Goal: Register for event/course

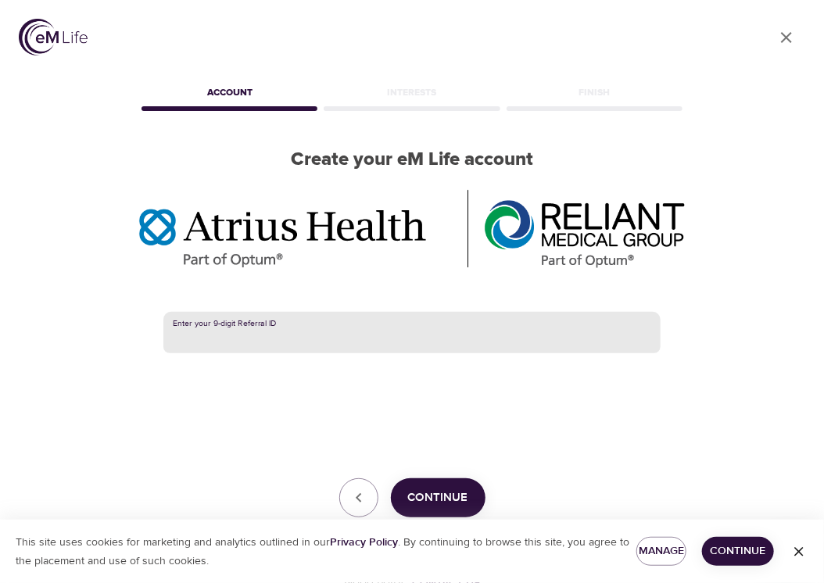
click at [190, 330] on input "text" at bounding box center [411, 333] width 497 height 42
type input "387728642"
click at [446, 503] on span "Continue" at bounding box center [438, 498] width 60 height 20
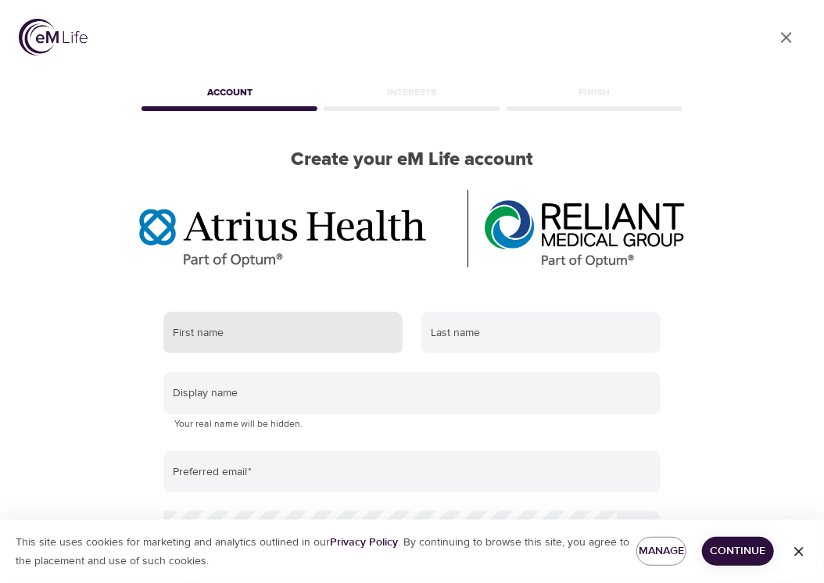
click at [259, 337] on input "text" at bounding box center [282, 333] width 239 height 42
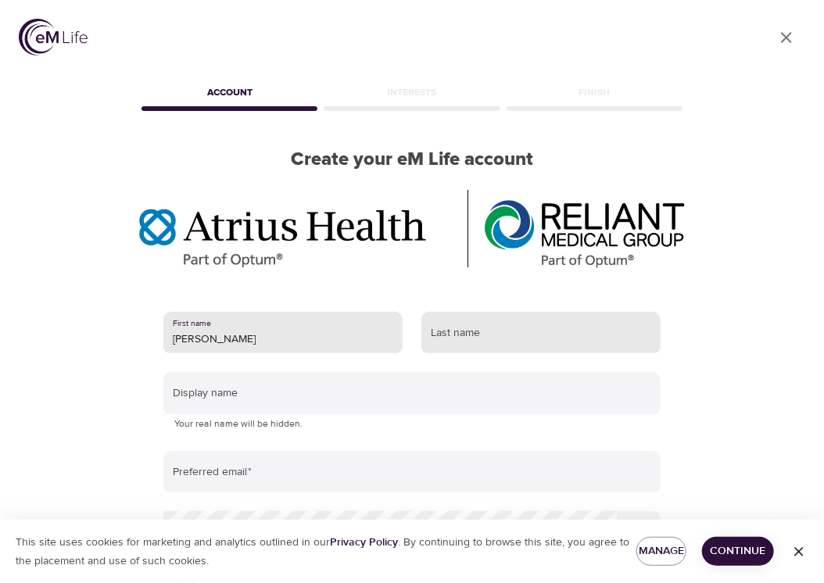
type input "[PERSON_NAME]"
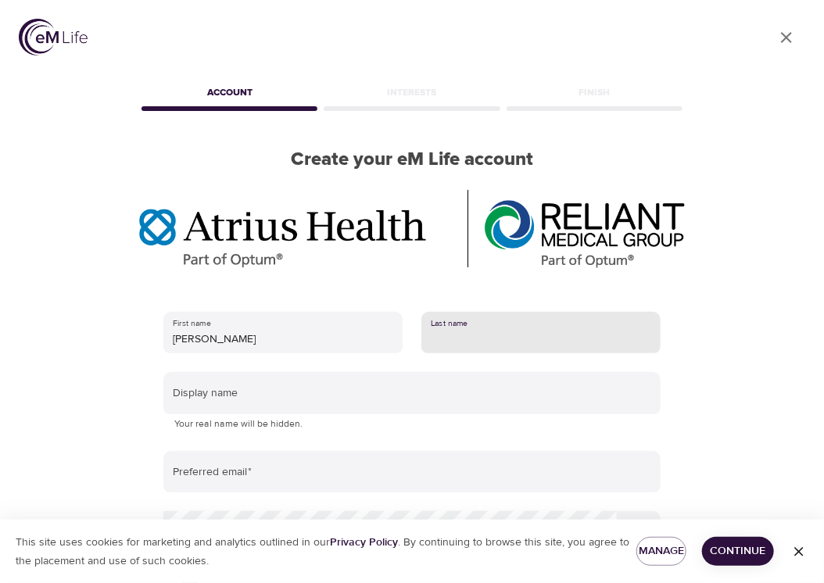
click at [500, 335] on input "text" at bounding box center [540, 333] width 239 height 42
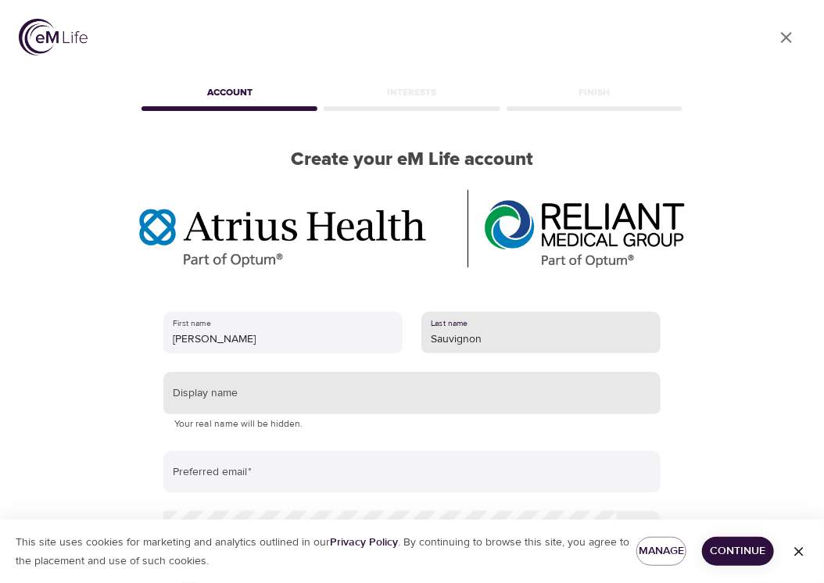
type input "Sauvignon"
click at [244, 403] on input "text" at bounding box center [411, 393] width 497 height 42
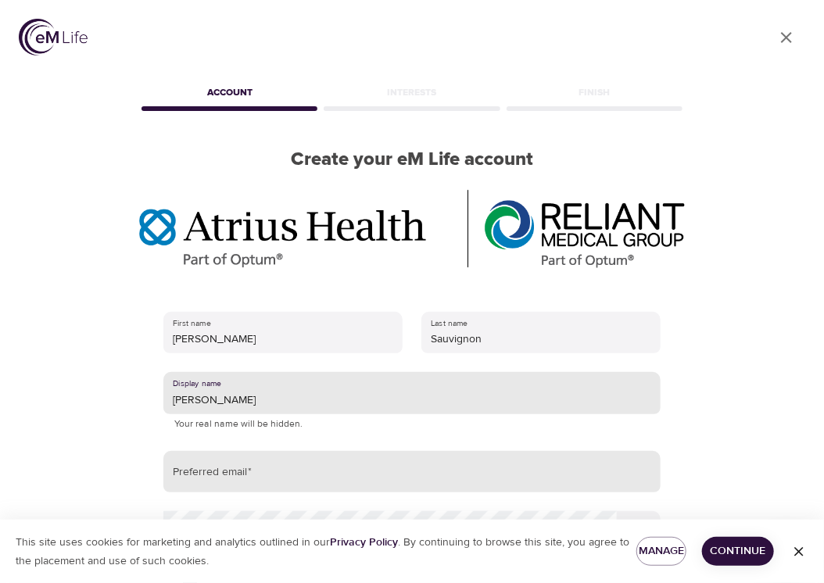
type input "[PERSON_NAME]"
click at [197, 479] on input "email" at bounding box center [411, 472] width 497 height 42
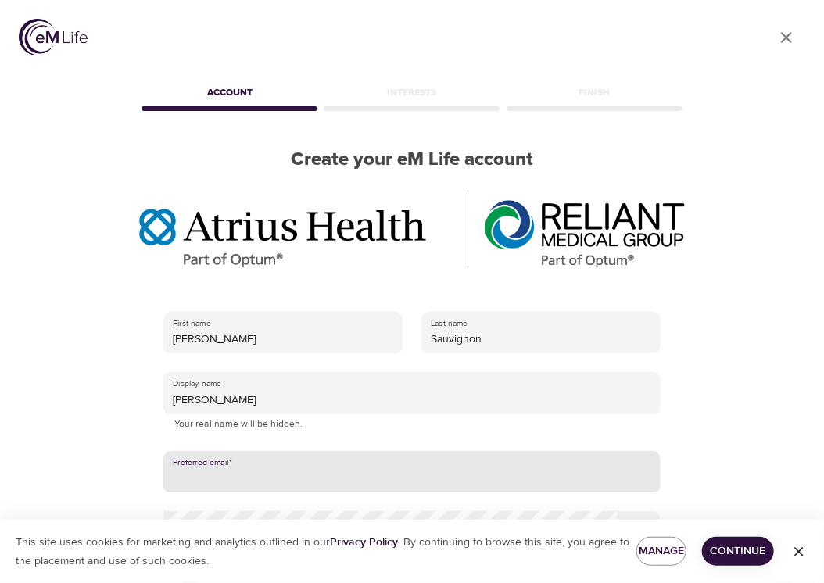
type input "[EMAIL_ADDRESS][DOMAIN_NAME]"
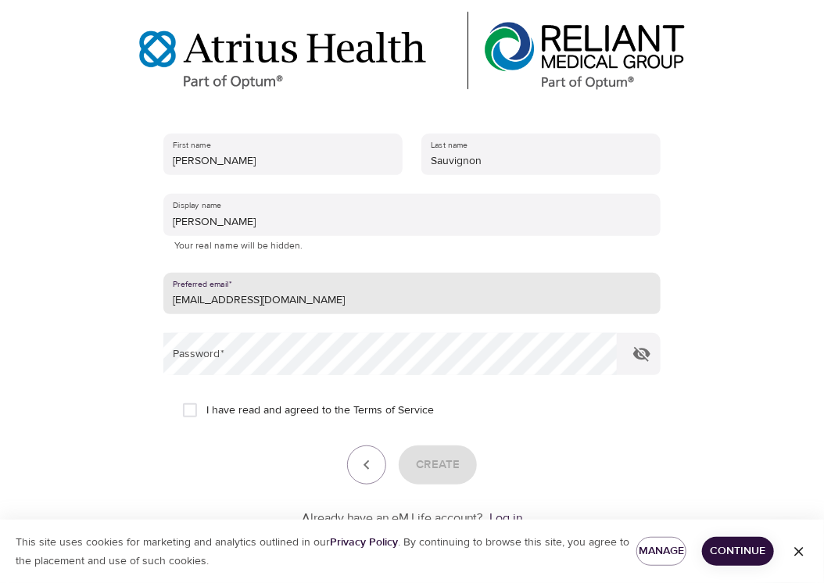
scroll to position [185, 0]
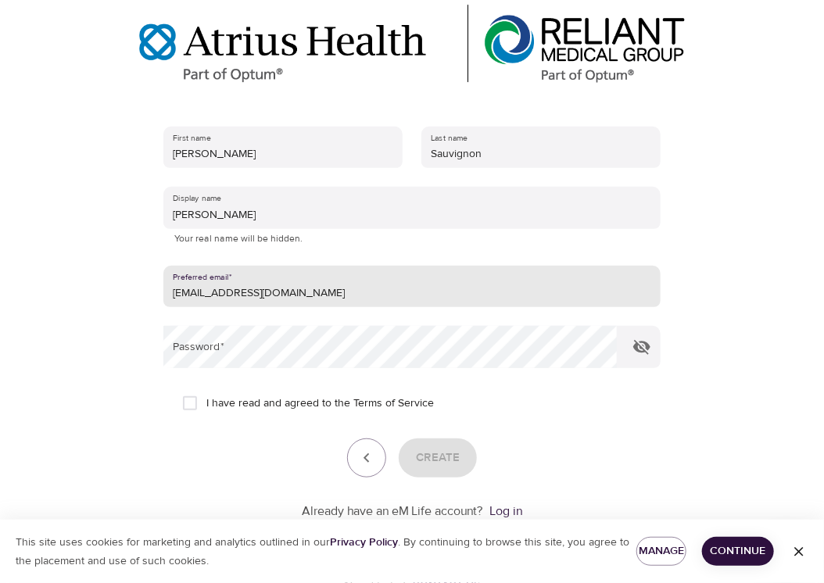
click at [235, 295] on input "[EMAIL_ADDRESS][DOMAIN_NAME]" at bounding box center [411, 287] width 497 height 42
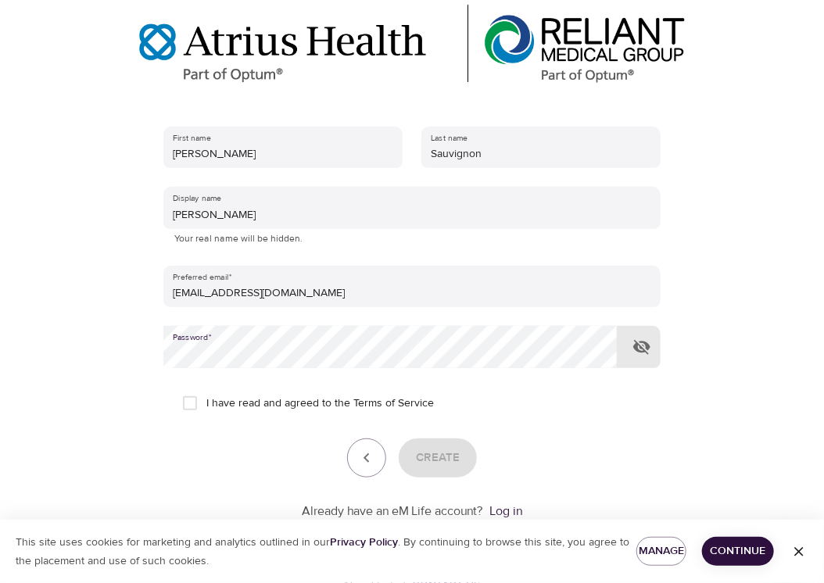
click at [194, 400] on input "I have read and agreed to the Terms of Service" at bounding box center [190, 403] width 33 height 33
checkbox input "true"
click at [432, 458] on span "Create" at bounding box center [438, 458] width 44 height 20
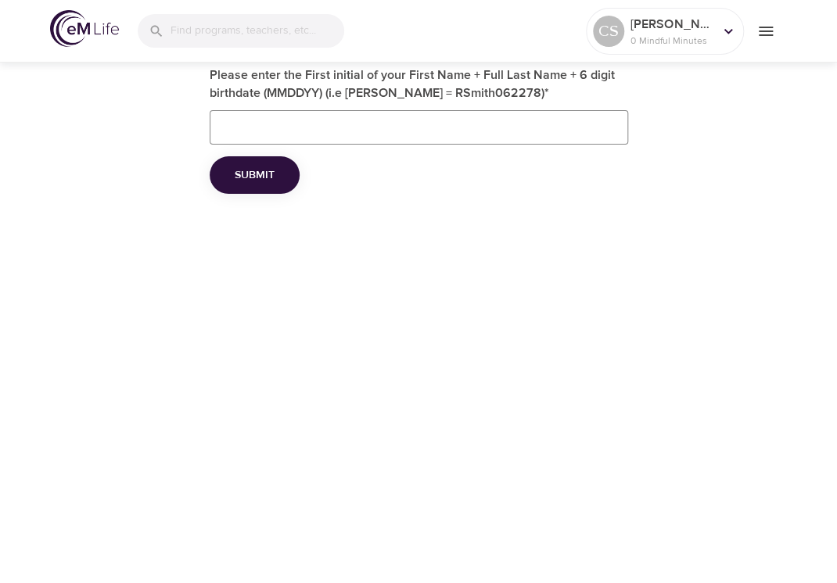
click at [313, 124] on input "Please enter the First initial of your First Name + Full Last Name + 6 digit bi…" at bounding box center [419, 127] width 418 height 34
type input "CSauvignon07/28/44"
click at [238, 177] on span "Submit" at bounding box center [255, 176] width 40 height 20
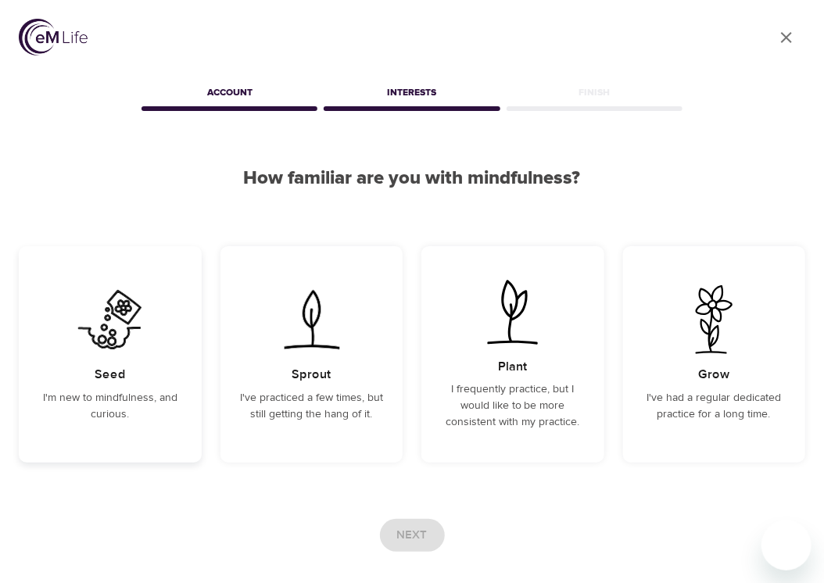
click at [81, 378] on div "Seed I'm new to mindfulness, and curious." at bounding box center [110, 354] width 183 height 217
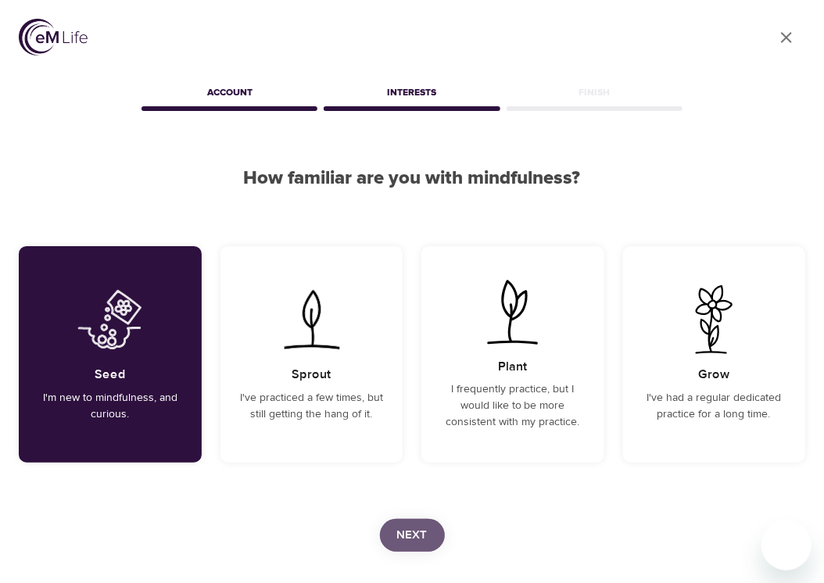
click at [425, 532] on span "Next" at bounding box center [412, 535] width 30 height 20
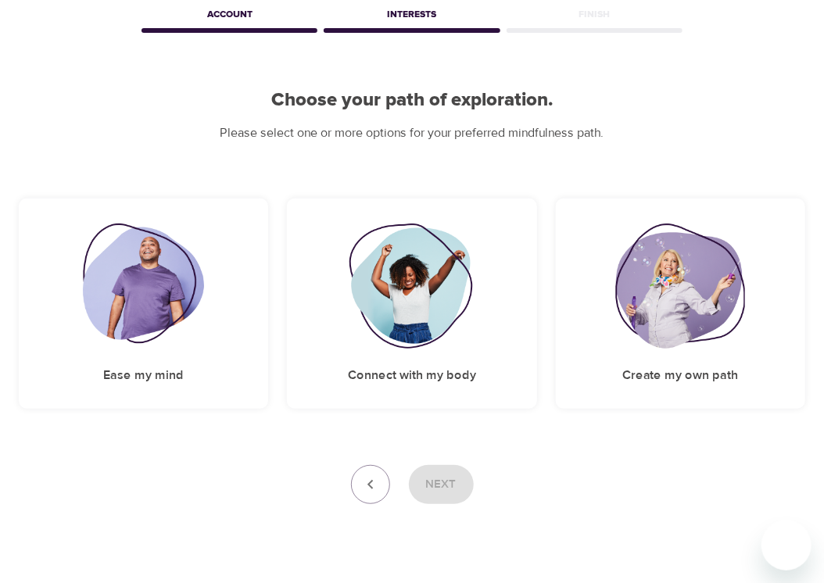
scroll to position [86, 0]
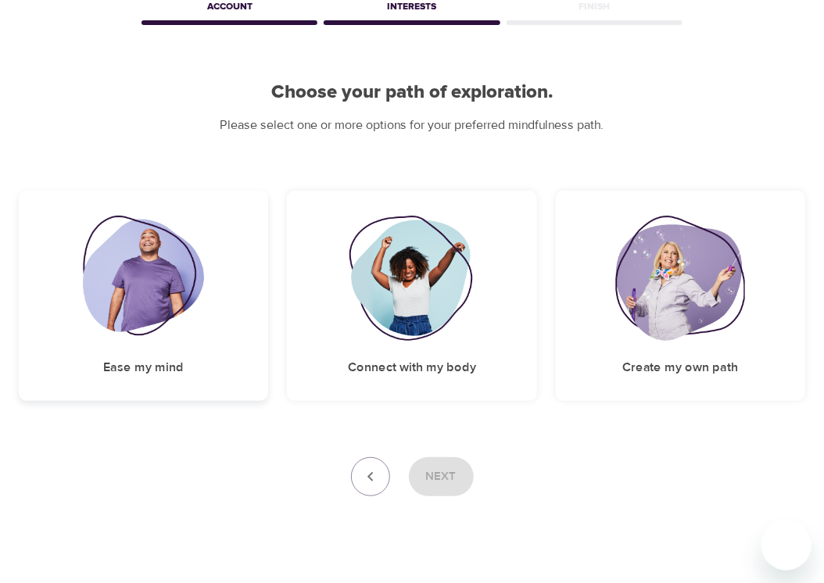
click at [151, 324] on img at bounding box center [143, 278] width 121 height 125
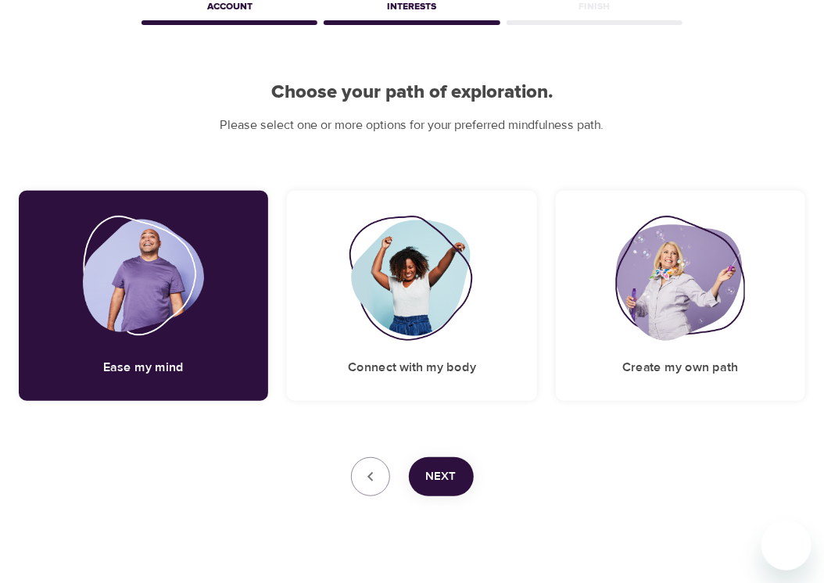
click at [446, 479] on span "Next" at bounding box center [441, 477] width 30 height 20
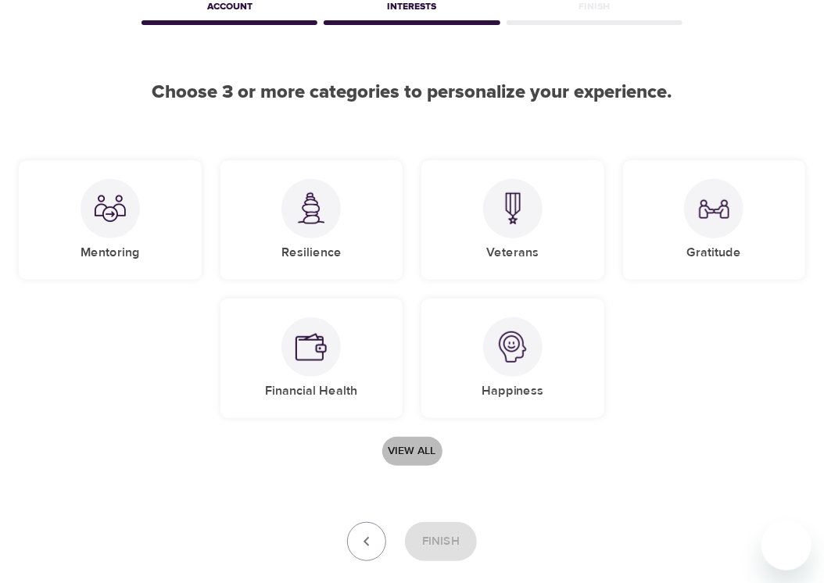
click at [400, 451] on span "View all" at bounding box center [413, 452] width 48 height 20
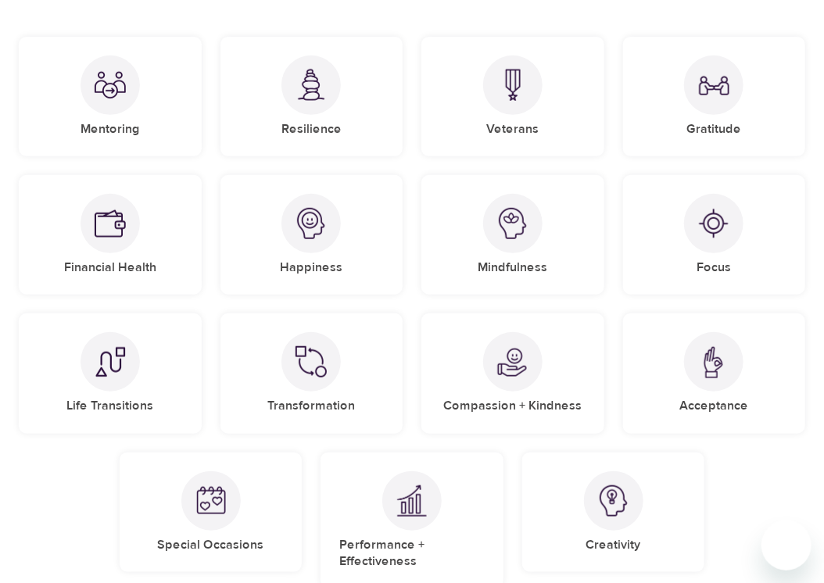
scroll to position [203, 0]
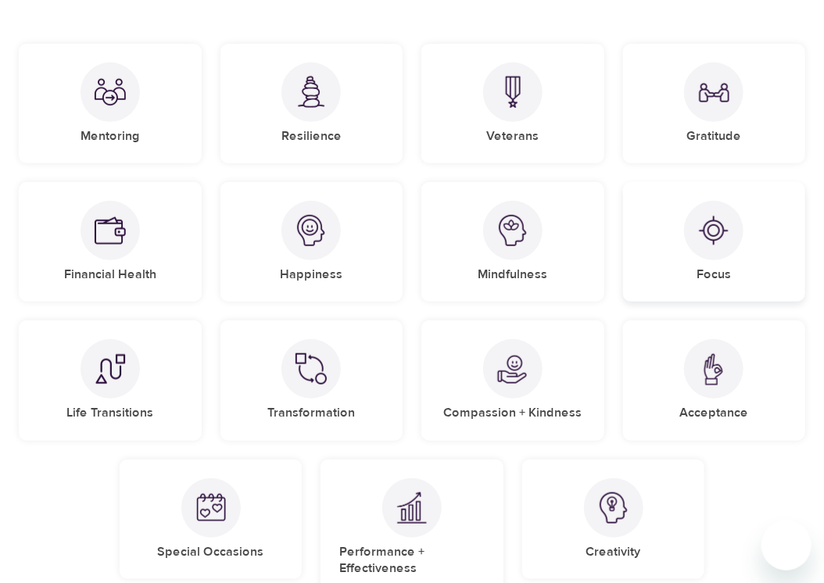
click at [707, 227] on img at bounding box center [713, 230] width 31 height 31
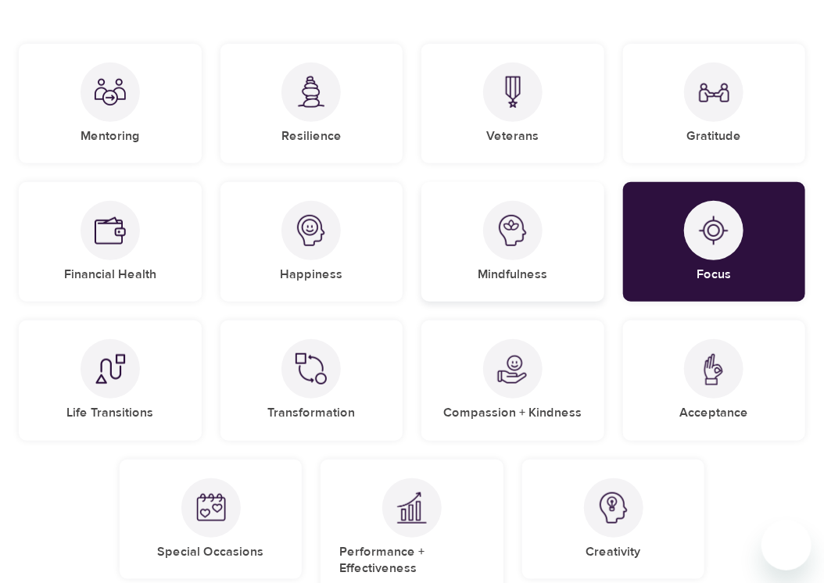
click at [509, 235] on img at bounding box center [512, 230] width 31 height 31
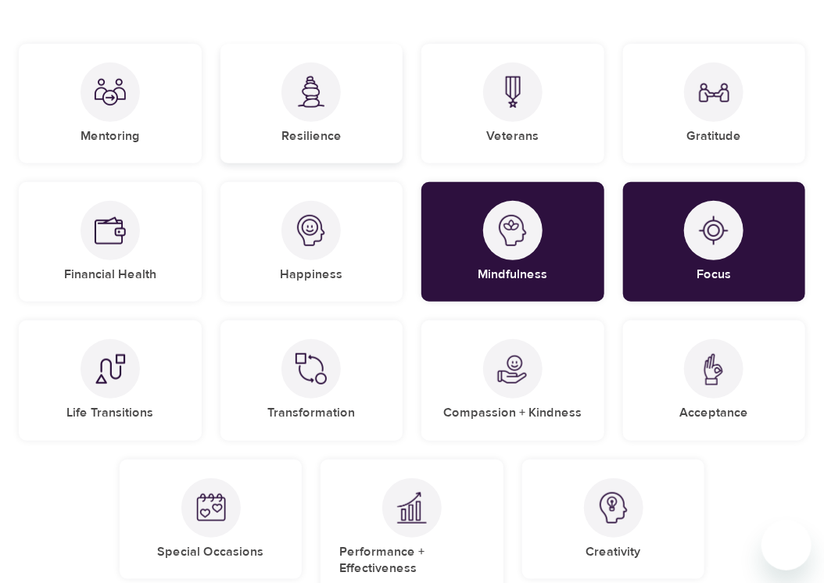
click at [296, 108] on div at bounding box center [310, 92] width 59 height 59
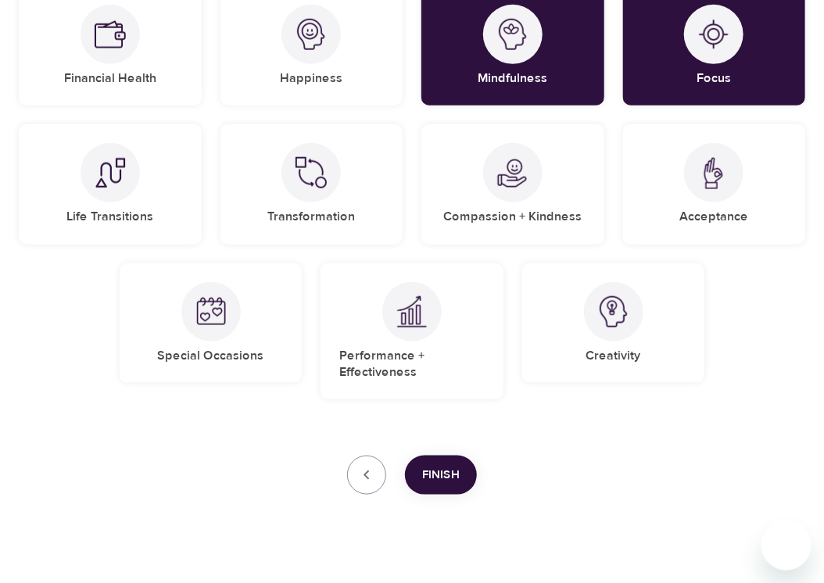
scroll to position [413, 0]
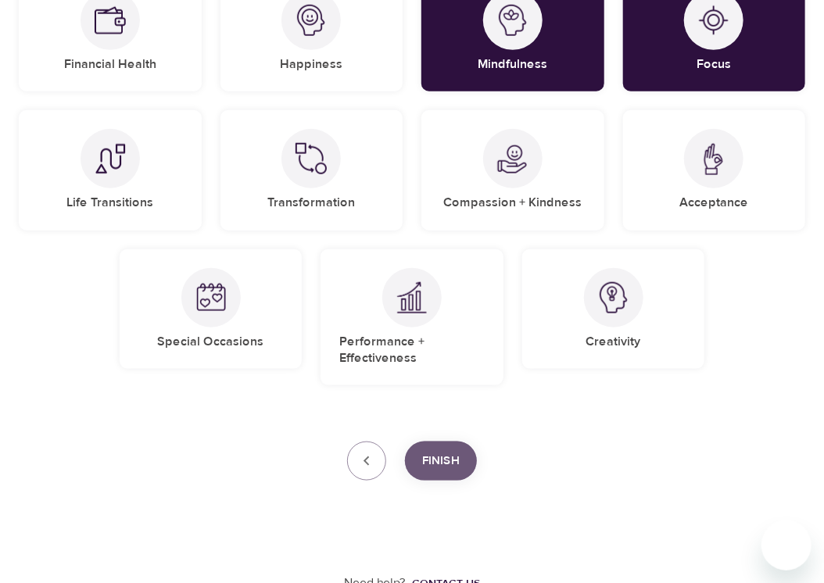
click at [459, 458] on span "Finish" at bounding box center [441, 461] width 38 height 20
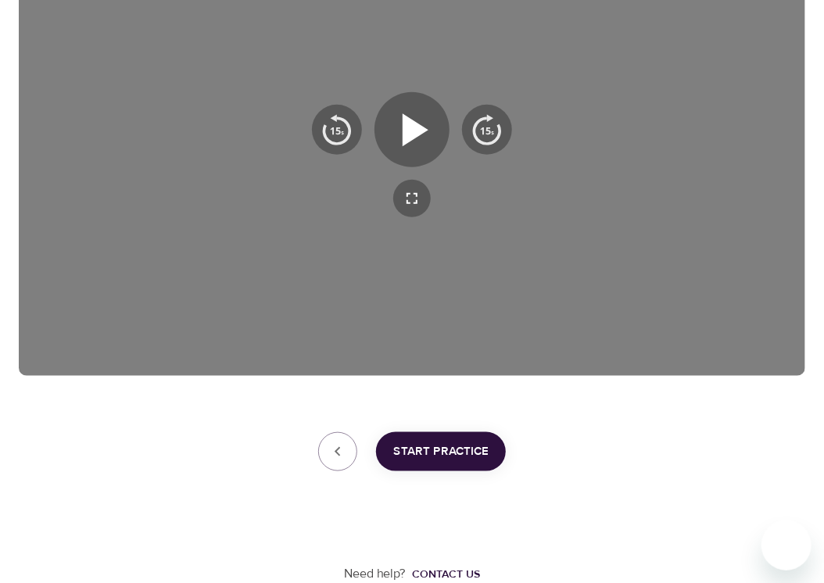
scroll to position [333, 0]
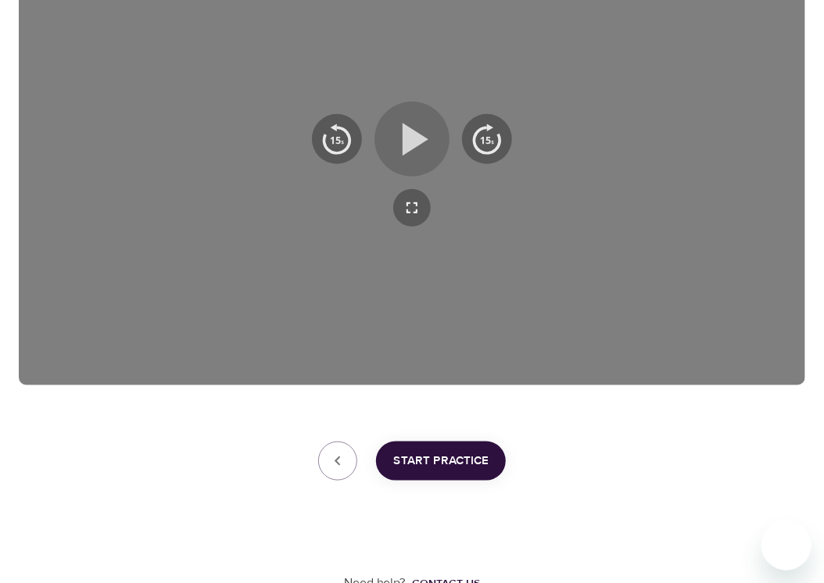
click at [407, 148] on icon "button" at bounding box center [416, 140] width 26 height 33
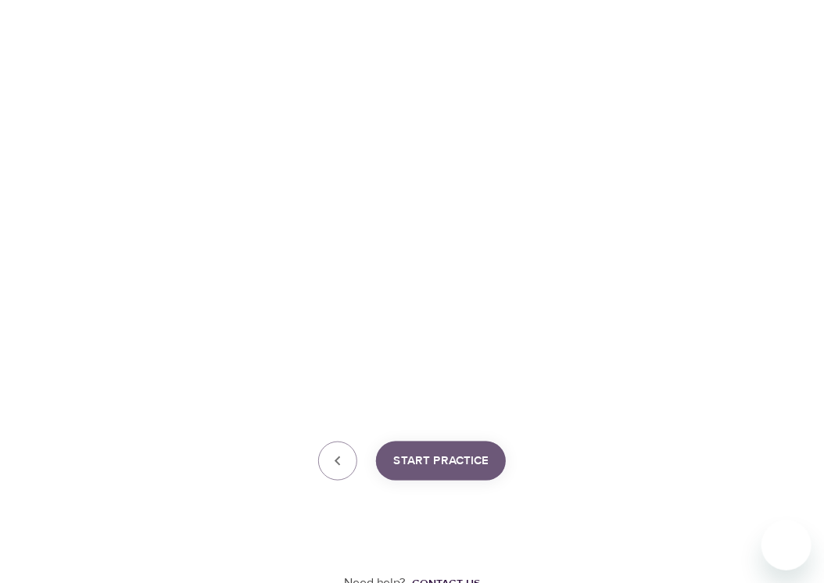
click at [456, 461] on span "Start Practice" at bounding box center [440, 461] width 95 height 20
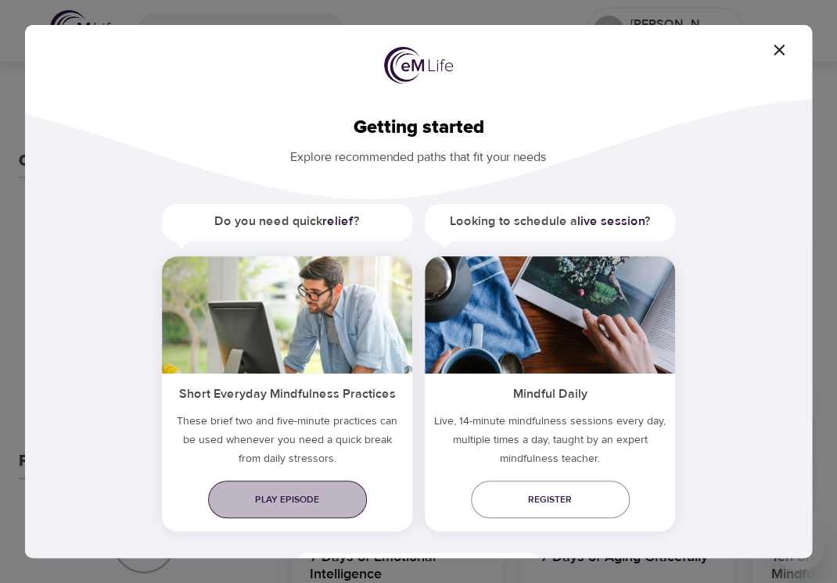
click at [269, 506] on span "Play episode" at bounding box center [287, 500] width 134 height 16
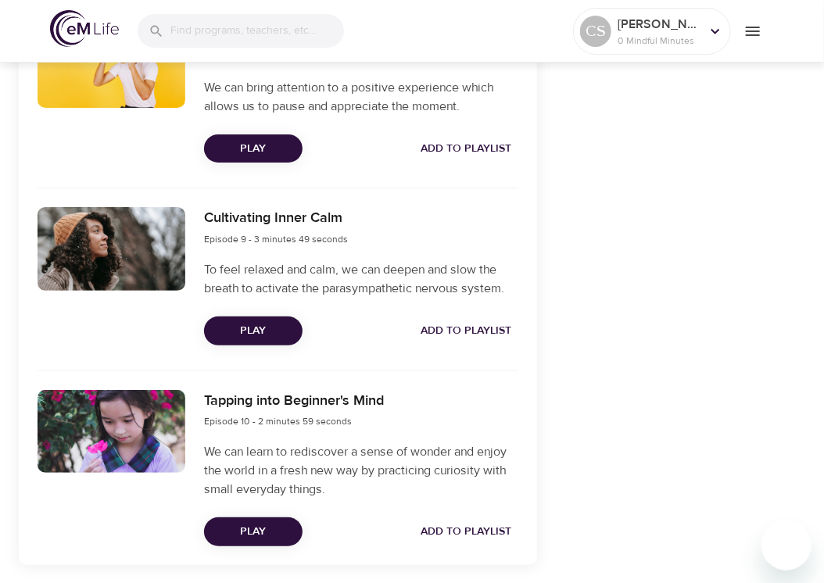
scroll to position [2052, 0]
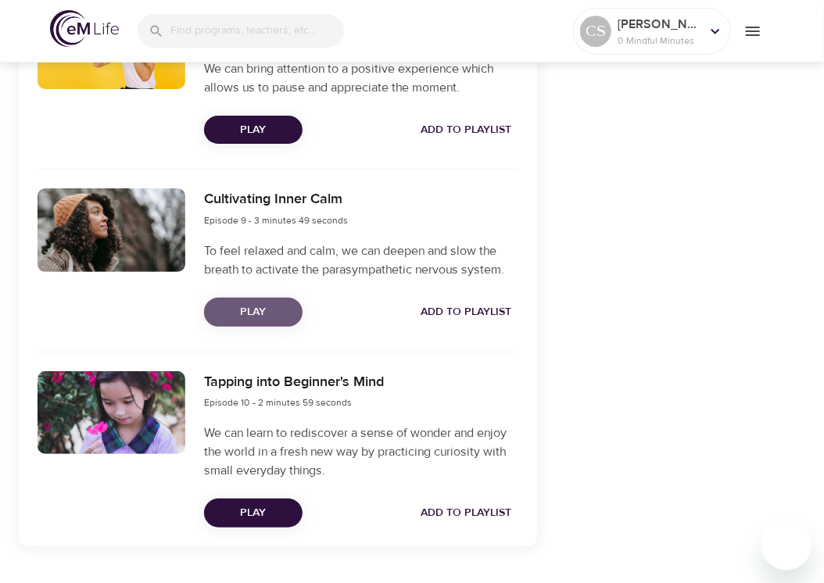
click at [250, 303] on span "Play" at bounding box center [253, 313] width 73 height 20
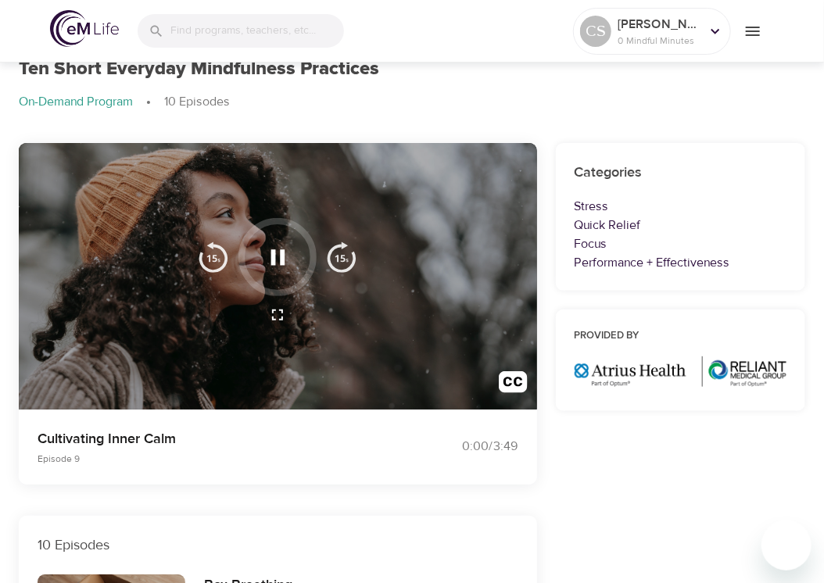
scroll to position [0, 0]
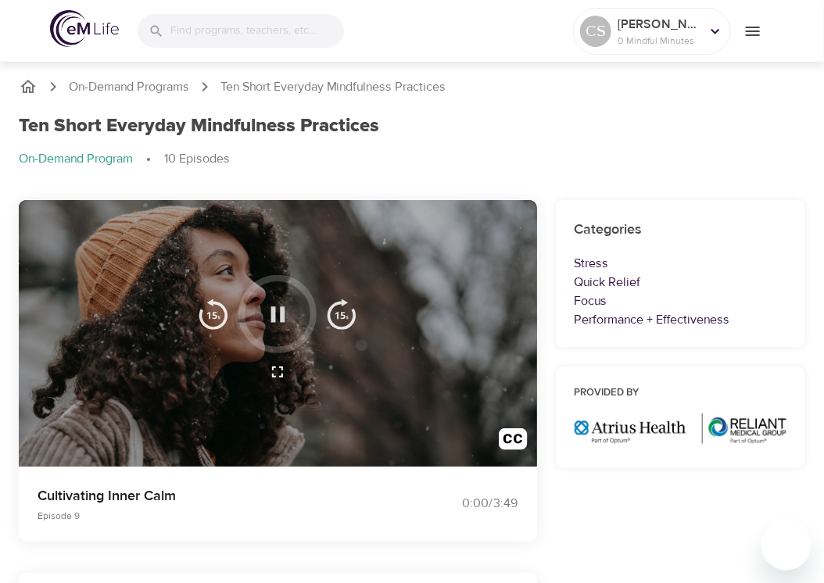
click at [278, 317] on icon "button" at bounding box center [277, 314] width 27 height 27
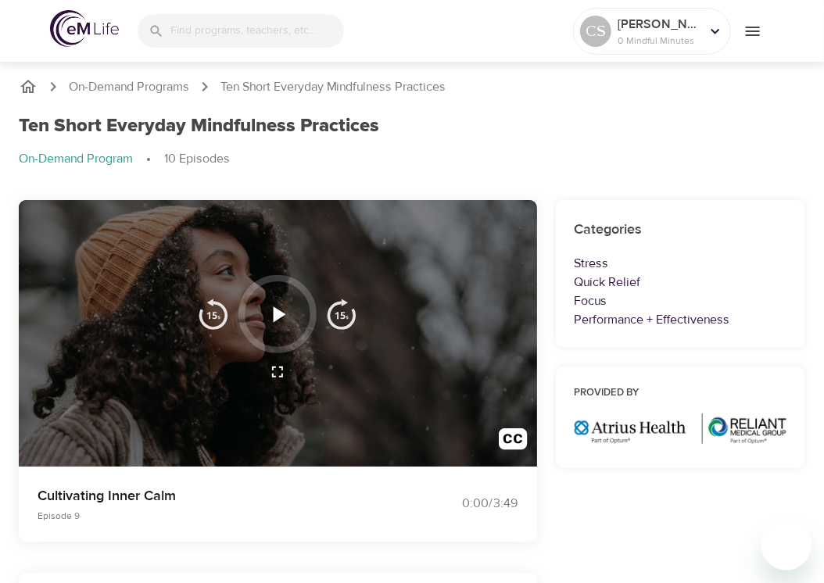
click at [283, 315] on icon "button" at bounding box center [279, 314] width 13 height 16
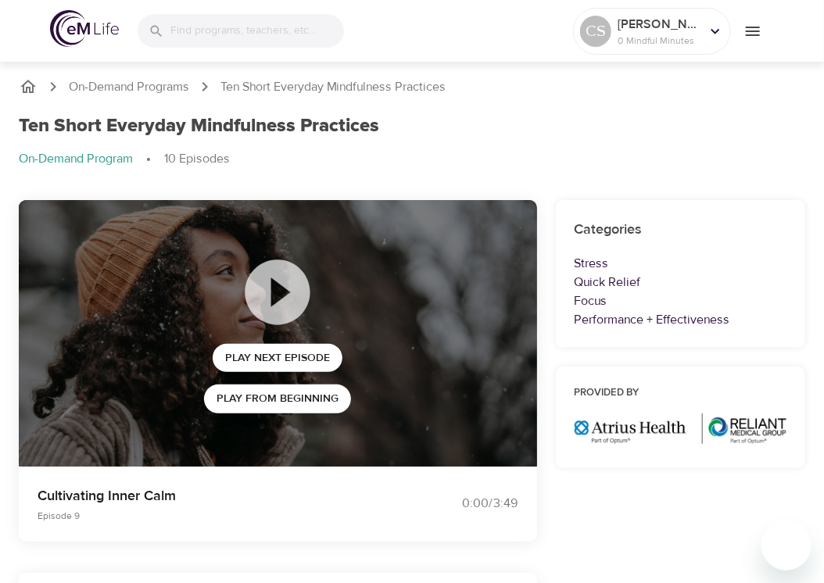
click at [274, 290] on icon at bounding box center [277, 292] width 78 height 78
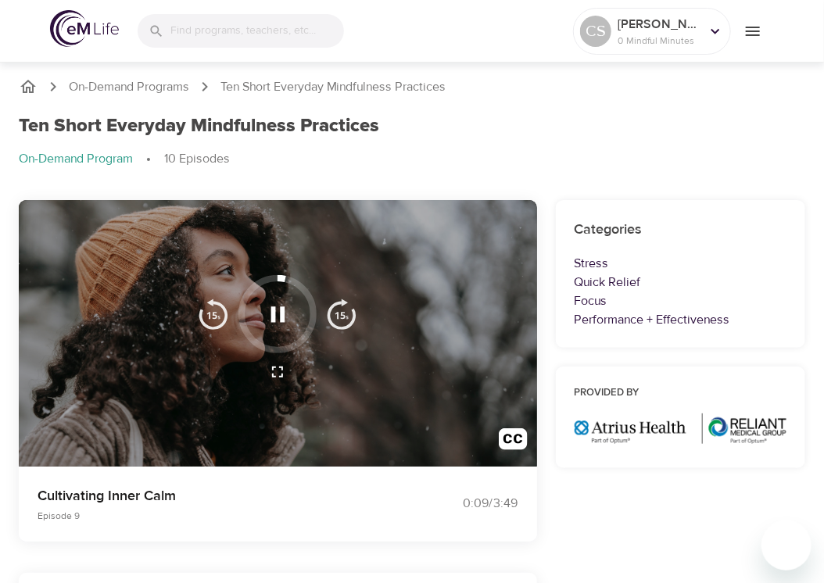
click at [748, 150] on ol "On-Demand Program 10 Episodes" at bounding box center [412, 159] width 787 height 19
click at [286, 310] on icon "button" at bounding box center [277, 314] width 27 height 27
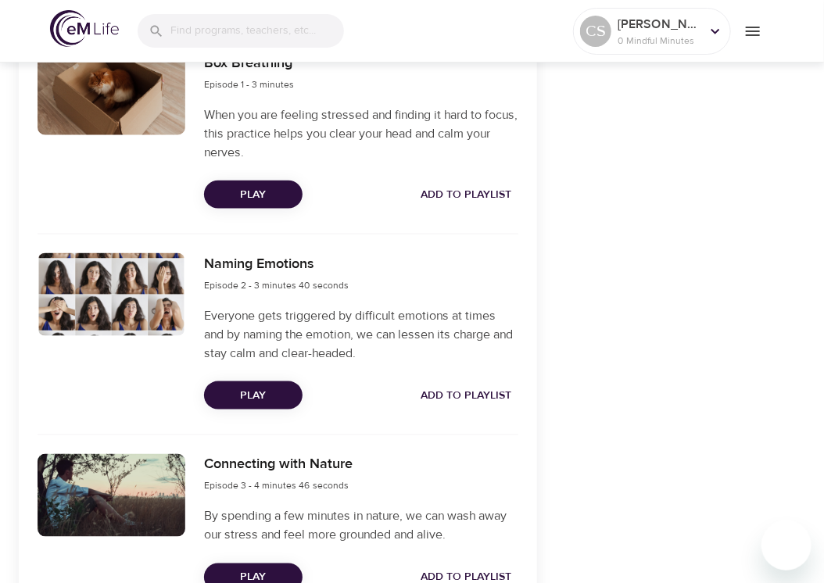
scroll to position [610, 0]
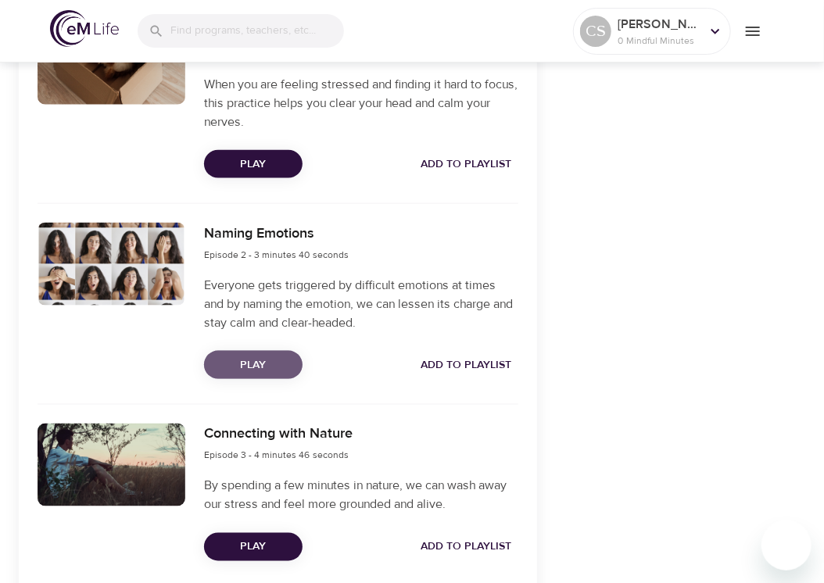
click at [245, 360] on span "Play" at bounding box center [253, 366] width 73 height 20
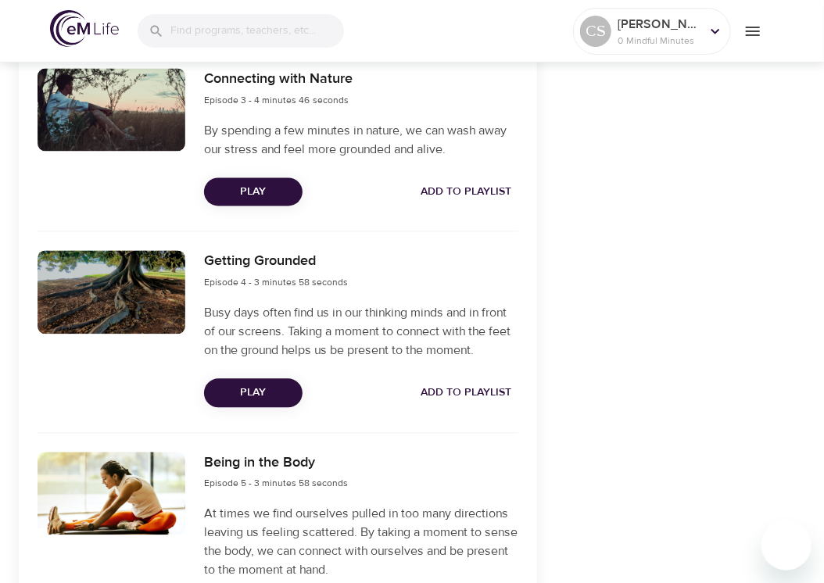
scroll to position [986, 0]
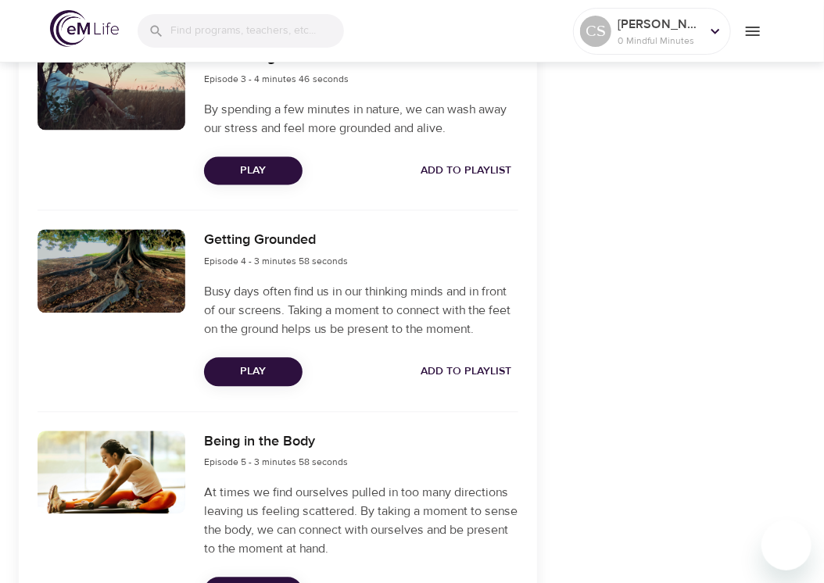
click at [253, 372] on span "Play" at bounding box center [253, 373] width 73 height 20
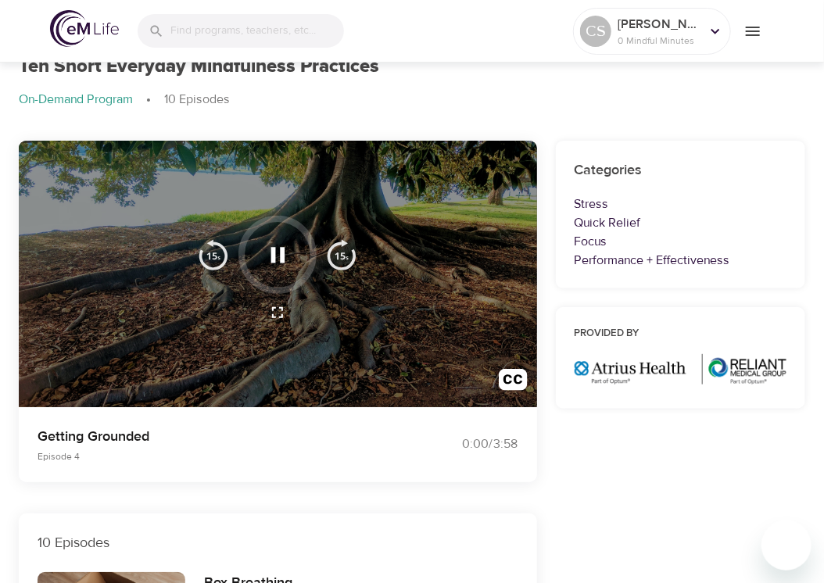
scroll to position [0, 0]
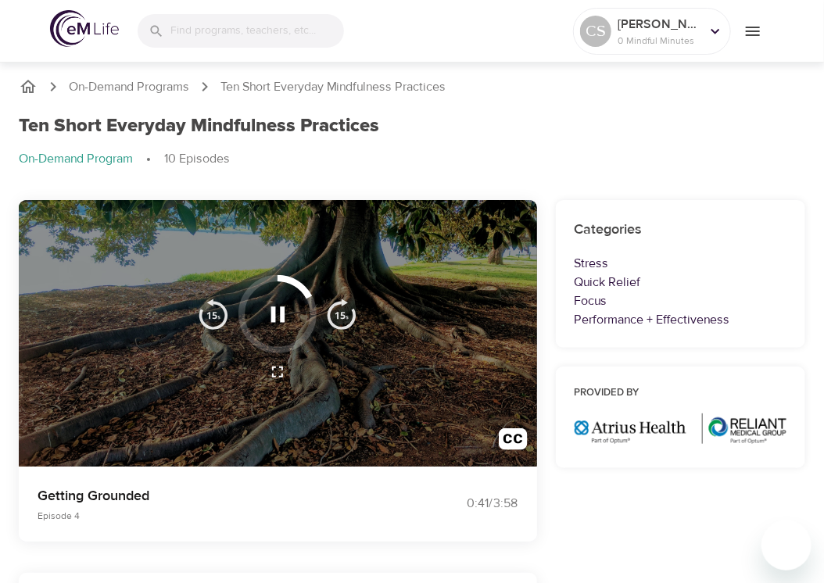
click at [269, 314] on icon "button" at bounding box center [277, 314] width 27 height 27
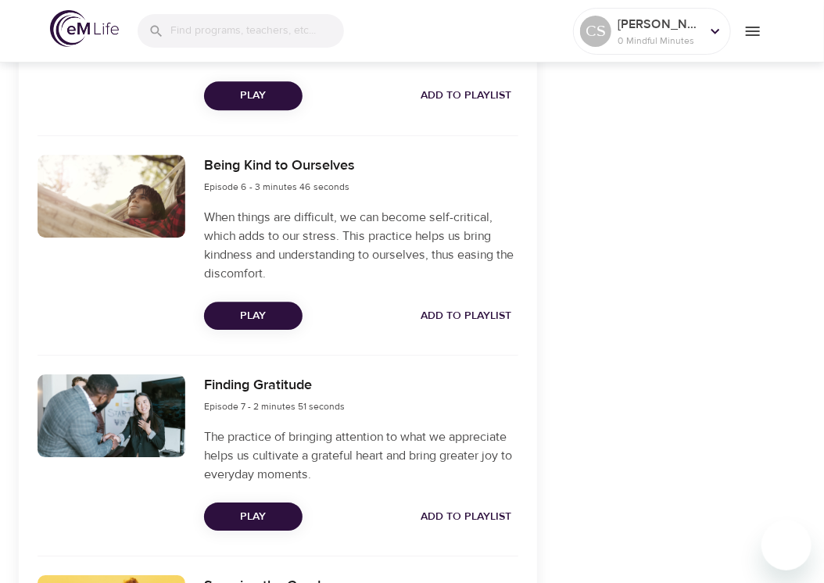
scroll to position [1556, 0]
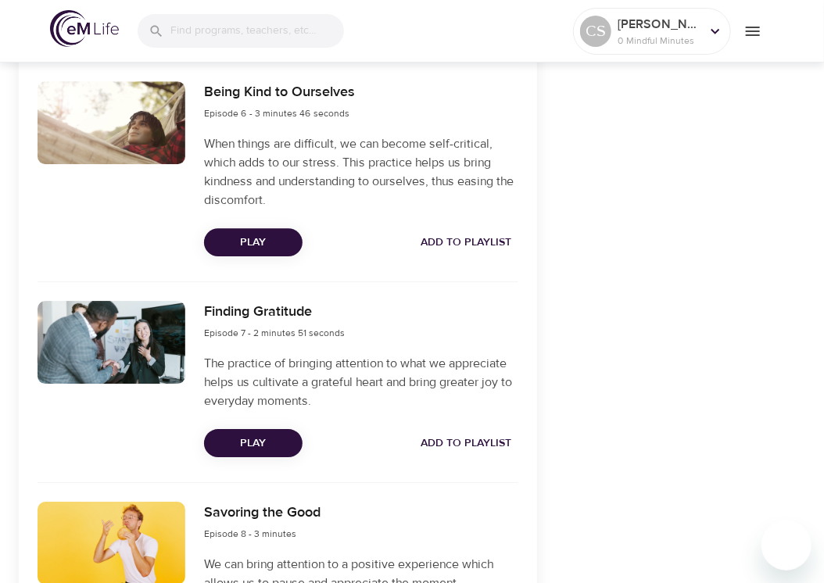
click at [252, 245] on span "Play" at bounding box center [253, 243] width 73 height 20
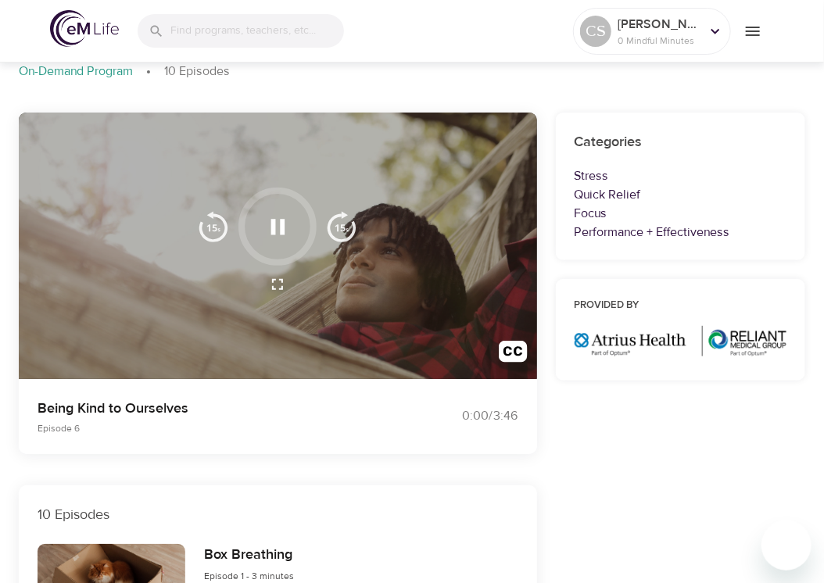
scroll to position [0, 0]
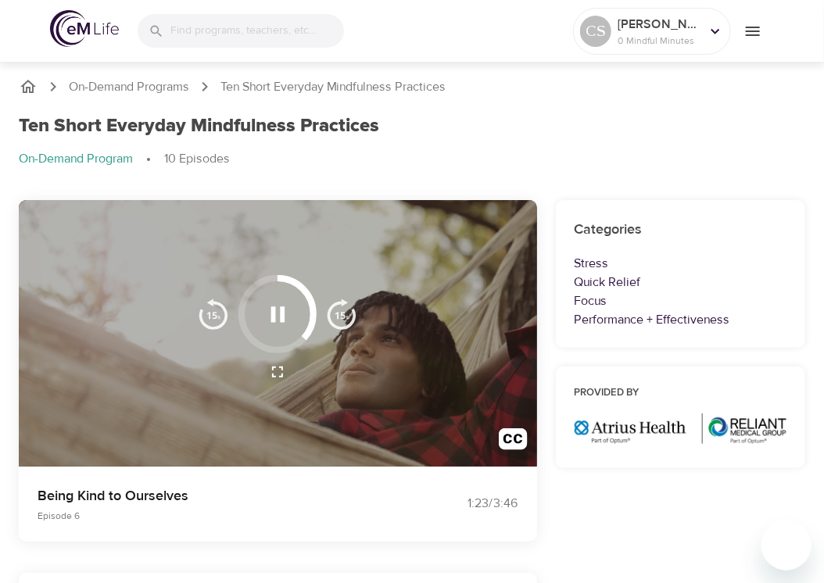
click at [272, 315] on icon "button" at bounding box center [278, 314] width 14 height 16
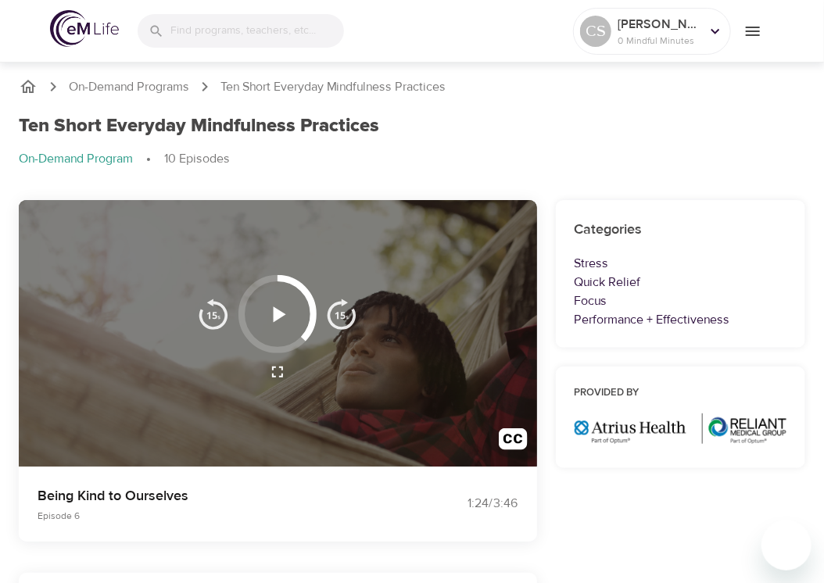
click at [753, 30] on icon "menu" at bounding box center [753, 31] width 14 height 9
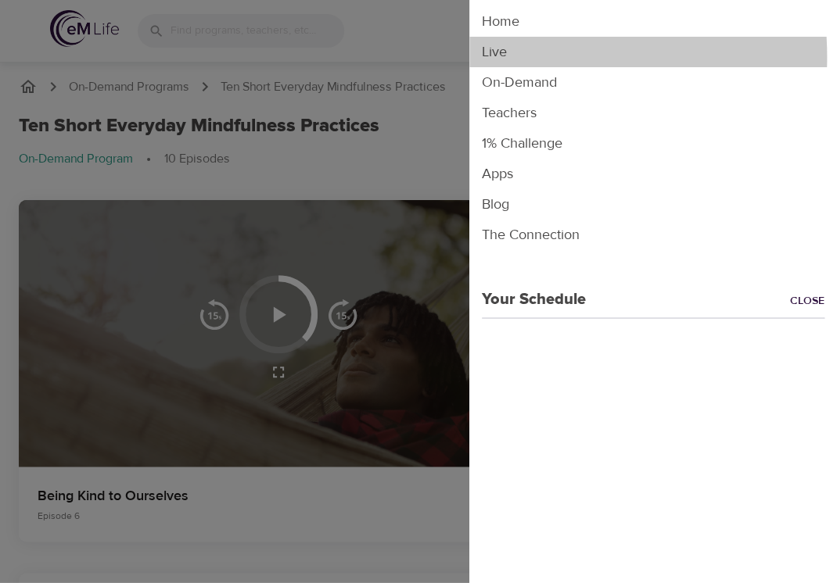
click at [485, 57] on li "Live" at bounding box center [652, 52] width 367 height 30
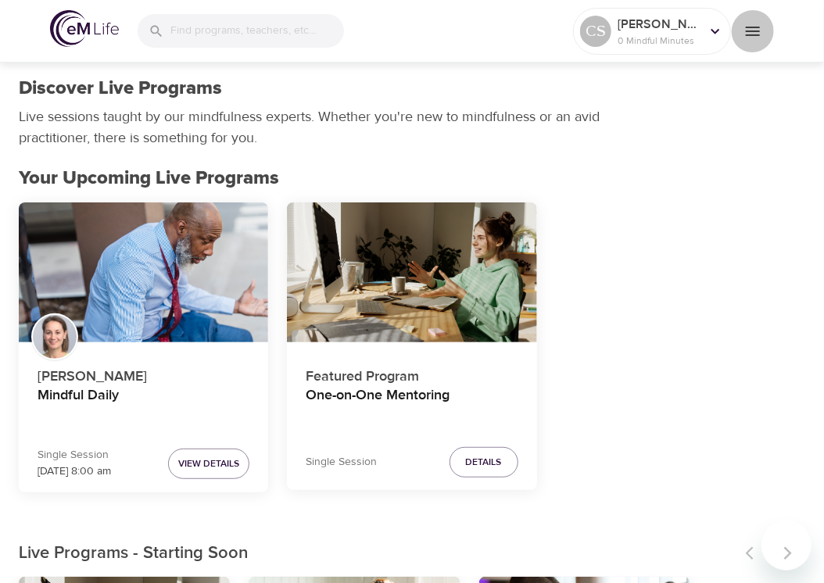
click at [747, 38] on icon "menu" at bounding box center [753, 31] width 19 height 19
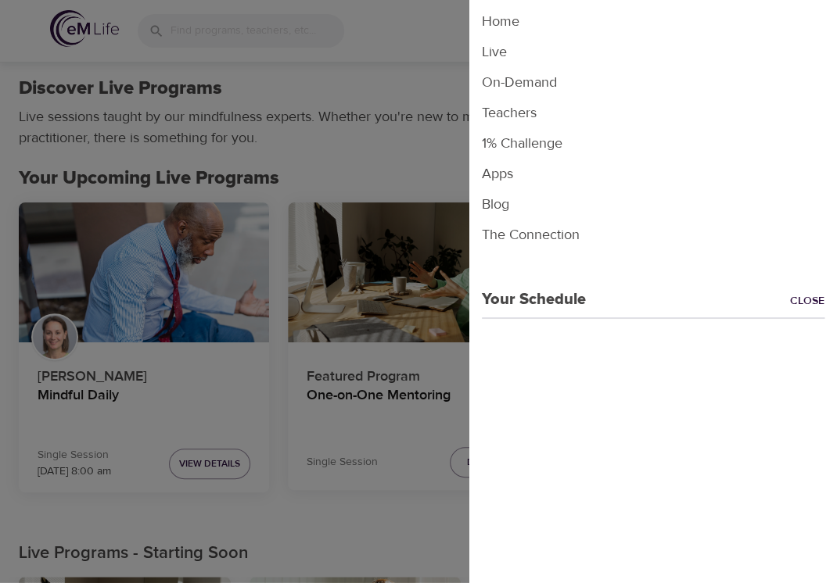
click at [536, 82] on li "On-Demand" at bounding box center [652, 82] width 367 height 30
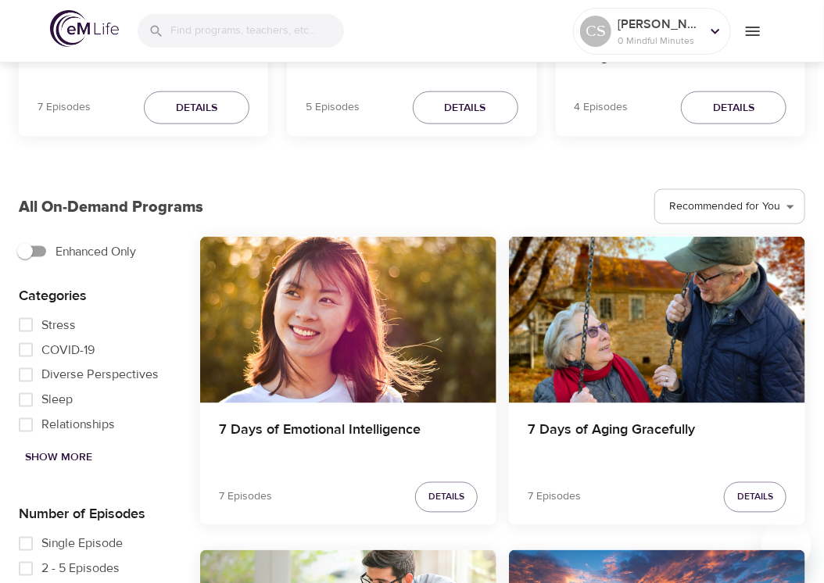
scroll to position [679, 0]
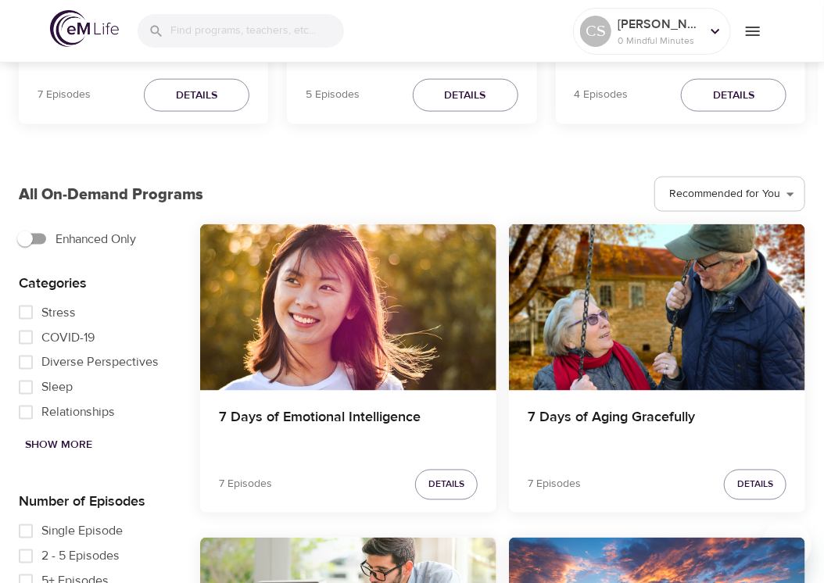
drag, startPoint x: 817, startPoint y: 128, endPoint x: 817, endPoint y: 139, distance: 10.9
click at [817, 139] on div at bounding box center [816, 291] width 16 height 583
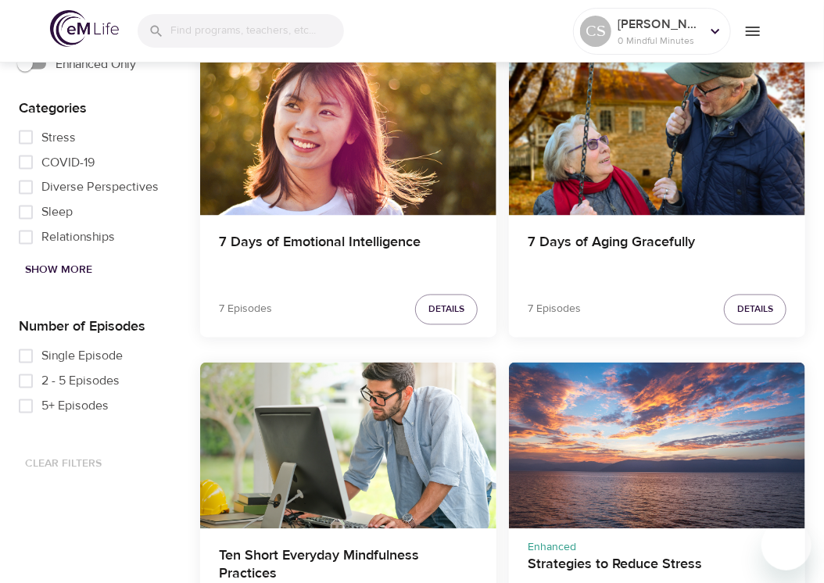
scroll to position [867, 0]
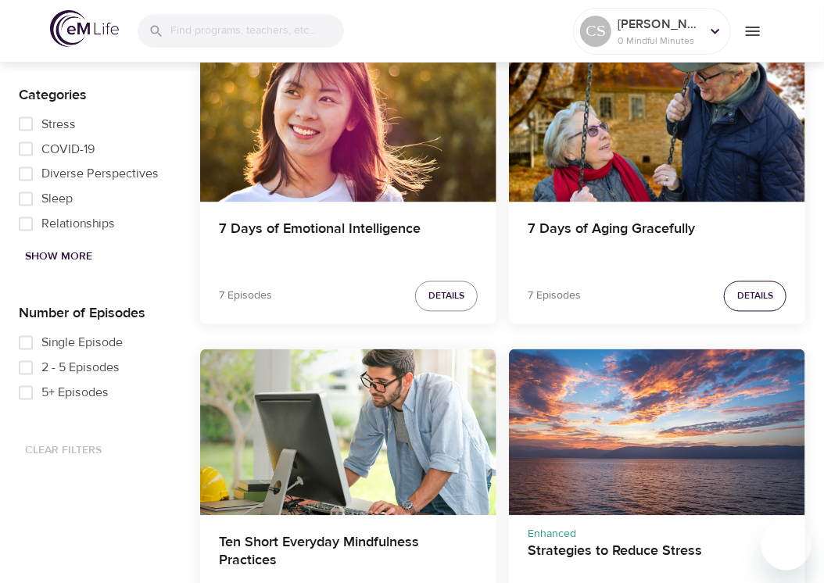
click at [751, 299] on span "Details" at bounding box center [755, 297] width 36 height 16
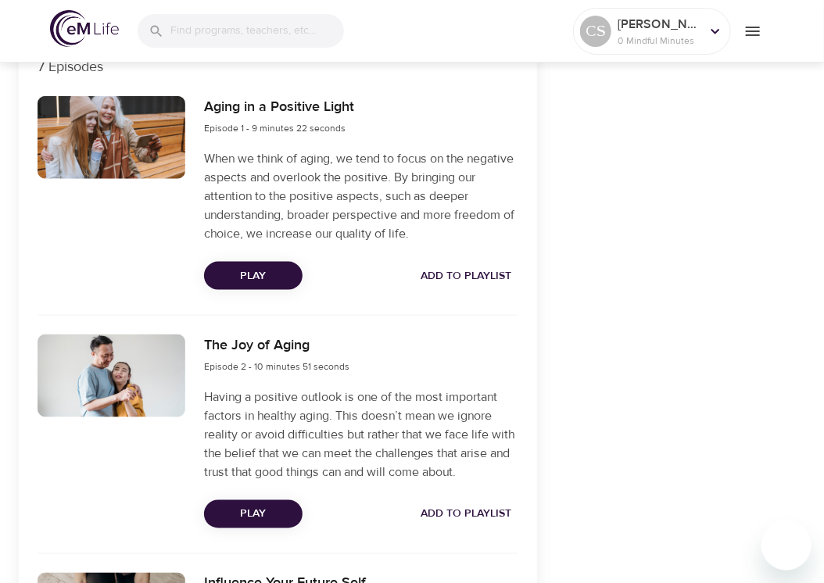
scroll to position [518, 0]
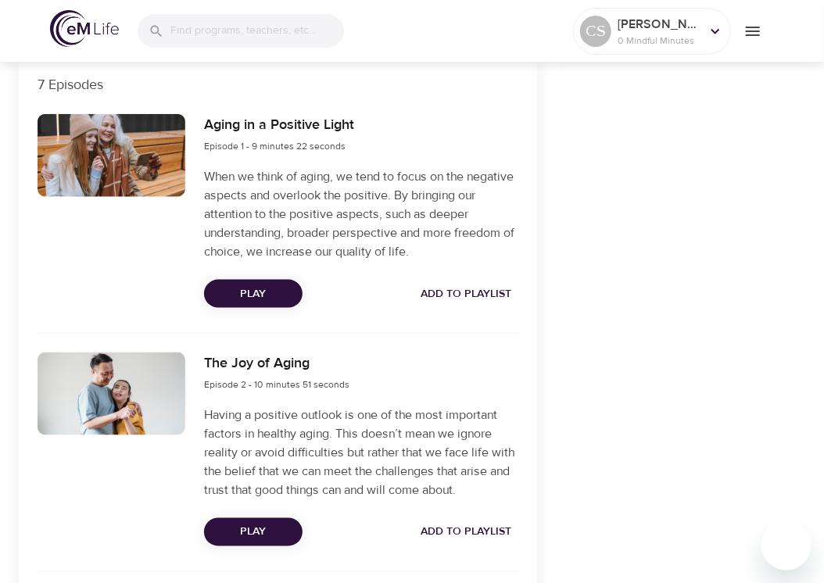
drag, startPoint x: 819, startPoint y: 191, endPoint x: 819, endPoint y: 174, distance: 16.4
click at [819, 174] on div at bounding box center [816, 291] width 16 height 583
click at [262, 296] on span "Play" at bounding box center [253, 295] width 73 height 20
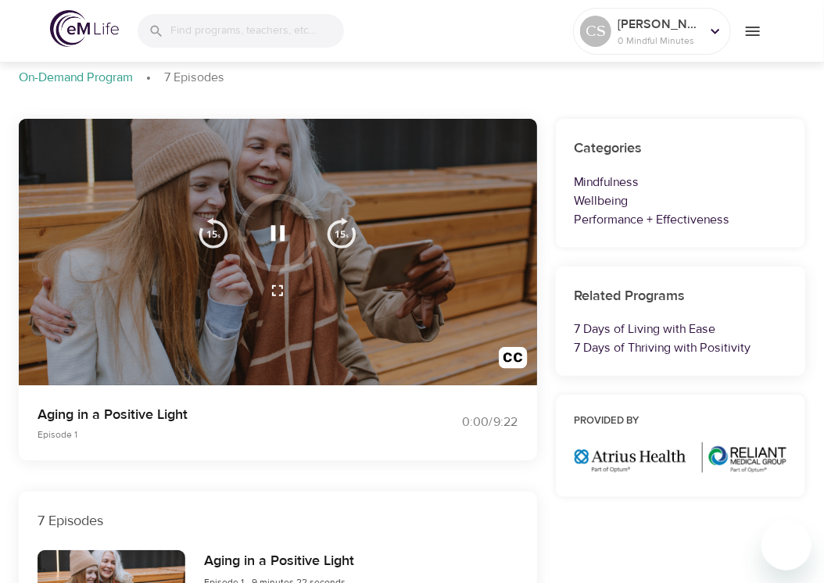
scroll to position [0, 0]
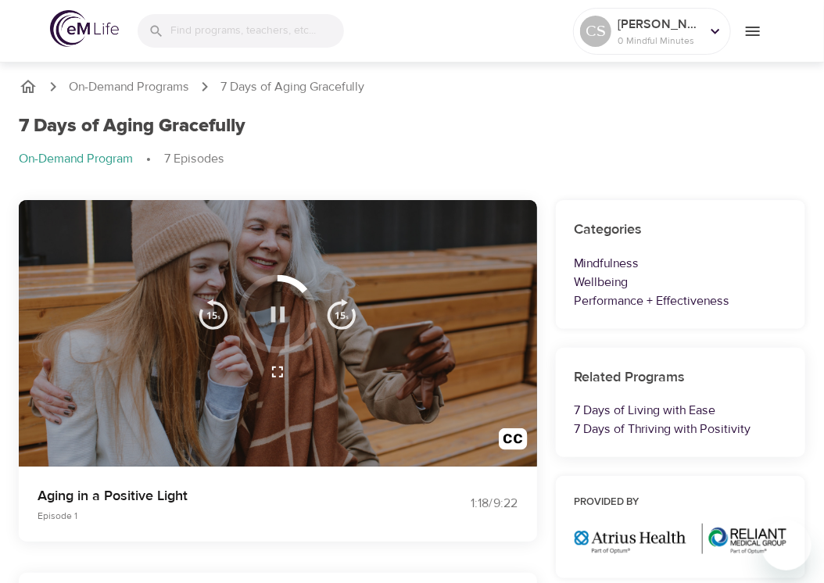
click at [278, 312] on icon "button" at bounding box center [277, 314] width 27 height 27
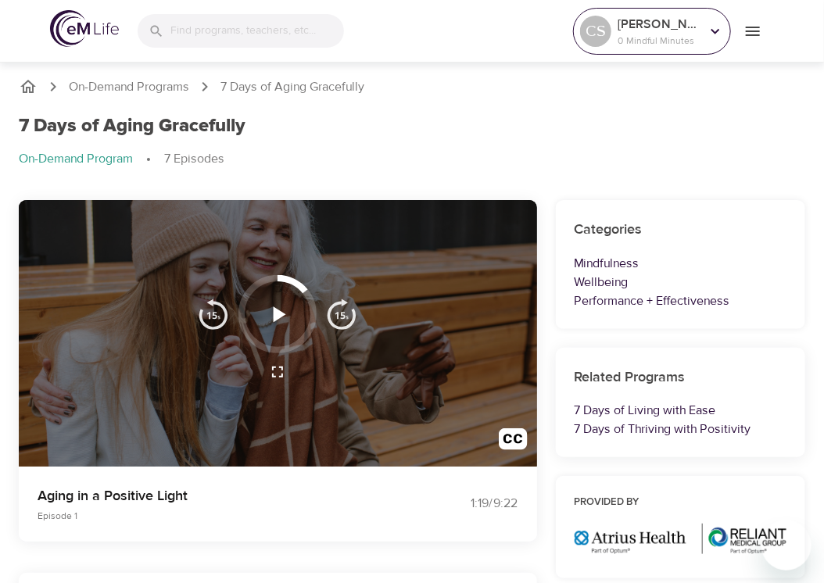
click at [719, 30] on icon at bounding box center [715, 31] width 17 height 17
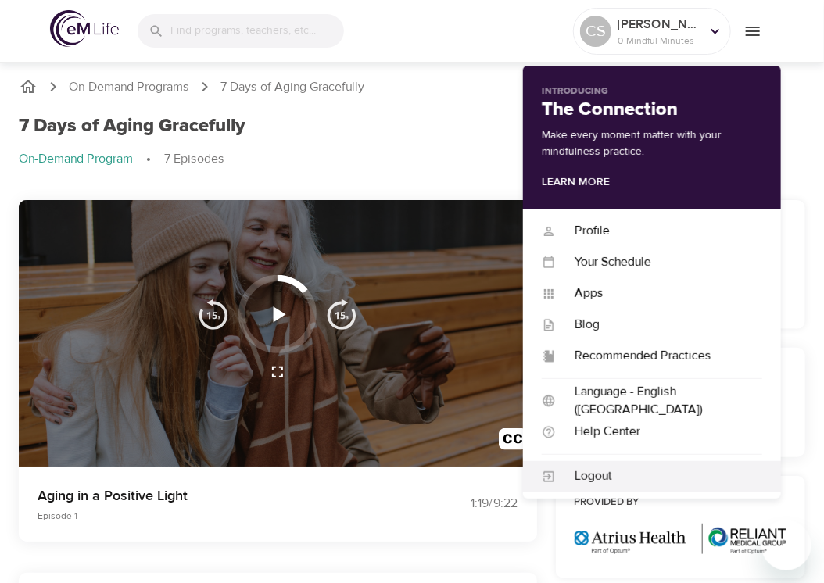
click at [597, 472] on div "Logout" at bounding box center [659, 477] width 206 height 18
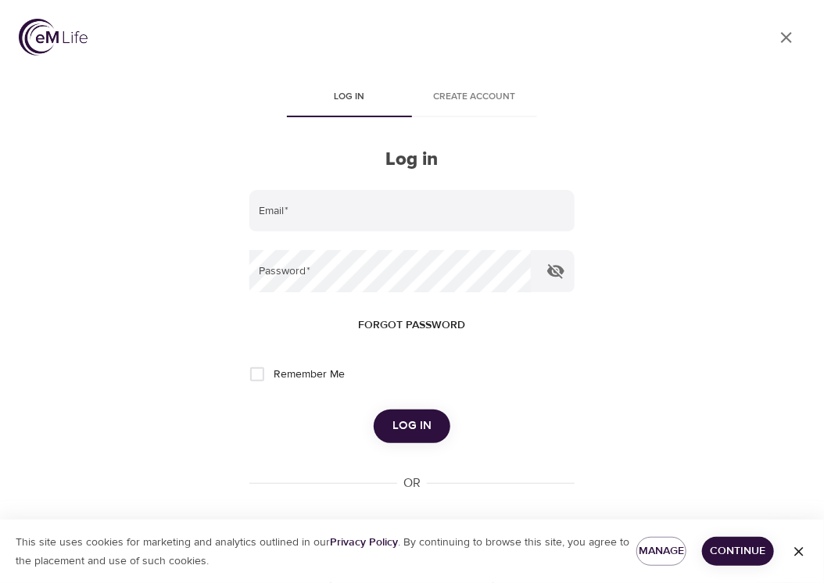
click at [784, 45] on icon "User Profile" at bounding box center [786, 37] width 19 height 19
